Goal: Transaction & Acquisition: Download file/media

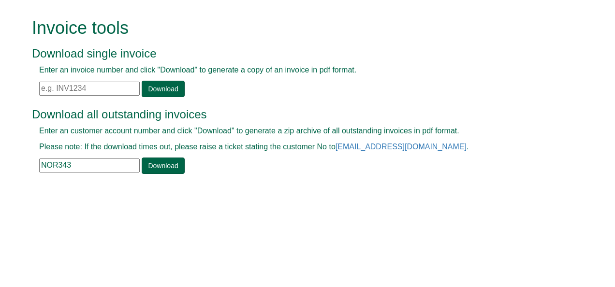
drag, startPoint x: 86, startPoint y: 163, endPoint x: 5, endPoint y: 164, distance: 81.2
click at [5, 164] on form "Invoice tools Download single invoice Enter an invoice number and click "Downlo…" at bounding box center [307, 97] width 615 height 194
paste input "SOV07"
click at [159, 162] on link "Download" at bounding box center [163, 166] width 43 height 16
drag, startPoint x: 77, startPoint y: 165, endPoint x: -2, endPoint y: 175, distance: 79.9
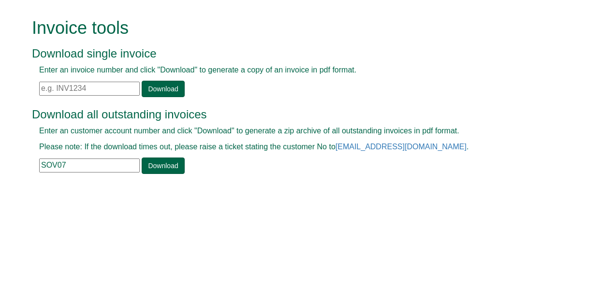
click at [0, 175] on html "Invoice tools Download single invoice Enter an invoice number and click "Downlo…" at bounding box center [307, 97] width 615 height 194
paste input "NHS60"
type input "NHS60"
click at [160, 169] on link "Download" at bounding box center [163, 166] width 43 height 16
click at [94, 87] on input "text" at bounding box center [89, 89] width 101 height 14
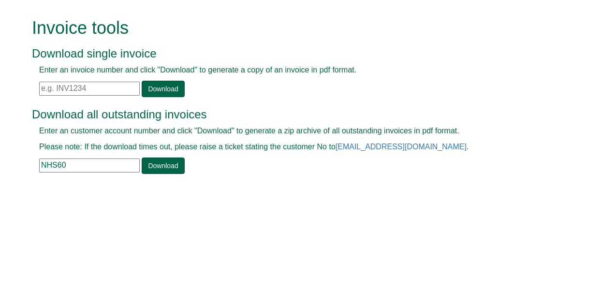
paste input "INV1367058"
click at [157, 87] on link "Download" at bounding box center [163, 89] width 43 height 16
drag, startPoint x: 99, startPoint y: 93, endPoint x: 20, endPoint y: 84, distance: 79.3
click at [20, 84] on form "Invoice tools Download single invoice Enter an invoice number and click "Downlo…" at bounding box center [307, 97] width 615 height 194
paste input "460"
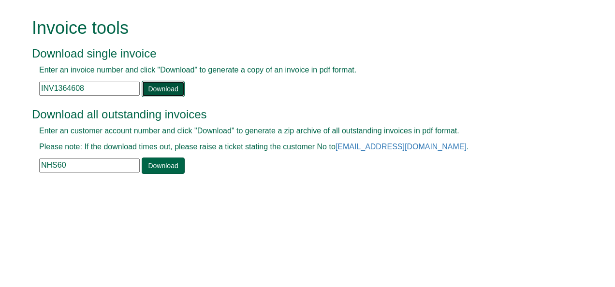
click at [151, 92] on link "Download" at bounding box center [163, 89] width 43 height 16
drag, startPoint x: 86, startPoint y: 85, endPoint x: -2, endPoint y: 112, distance: 92.0
click at [0, 112] on html "Invoice tools Download single invoice Enter an invoice number and click "Downlo…" at bounding box center [307, 97] width 615 height 194
paste input "2506"
type input "INV1362506"
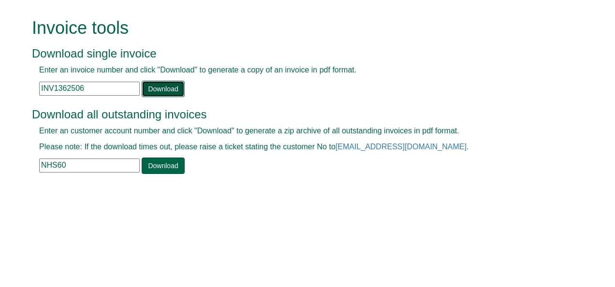
click at [161, 89] on link "Download" at bounding box center [163, 89] width 43 height 16
